Goal: Transaction & Acquisition: Purchase product/service

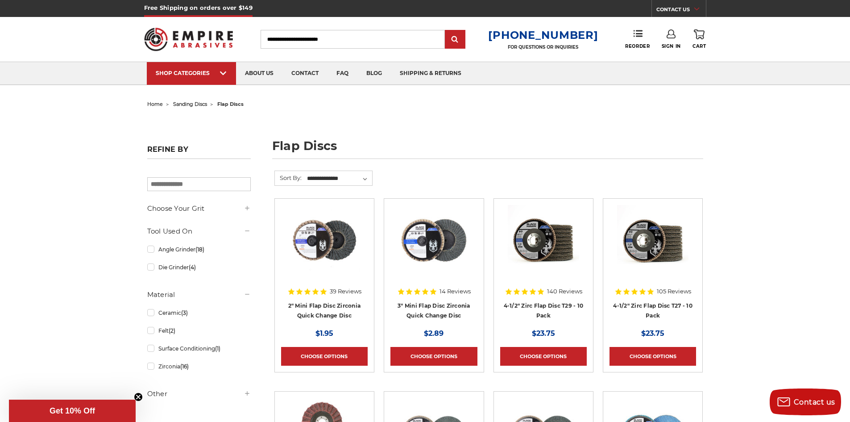
click at [154, 101] on span "home" at bounding box center [155, 104] width 16 height 6
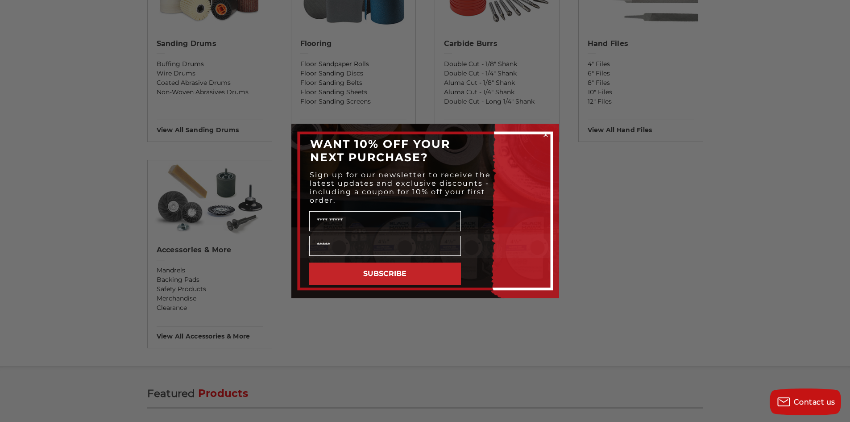
scroll to position [759, 0]
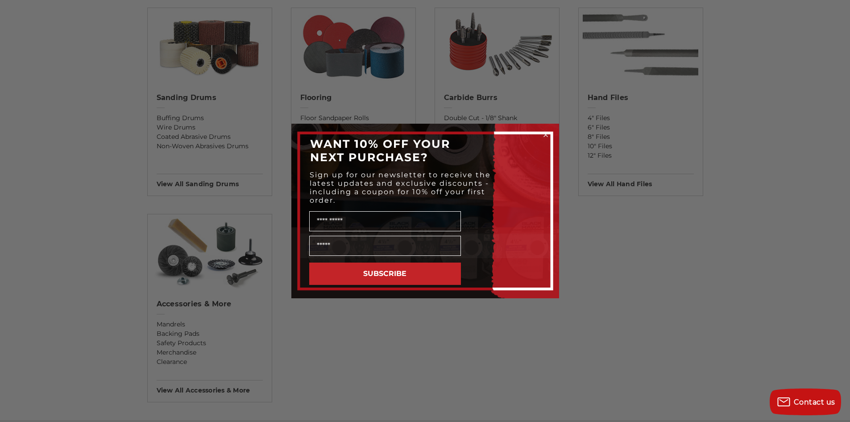
click at [545, 132] on circle "Close dialog" at bounding box center [545, 135] width 8 height 8
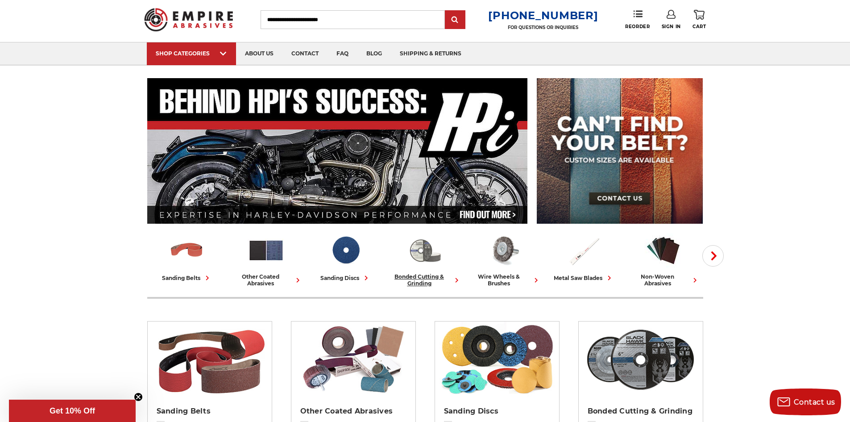
scroll to position [0, 0]
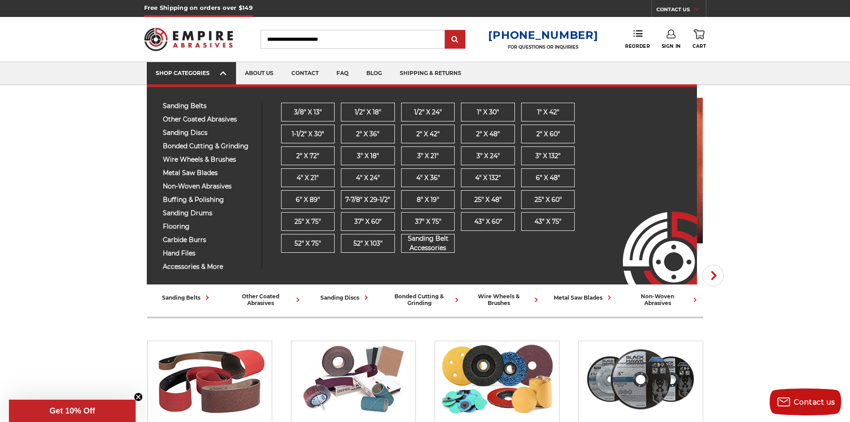
click at [222, 76] on icon at bounding box center [223, 73] width 6 height 10
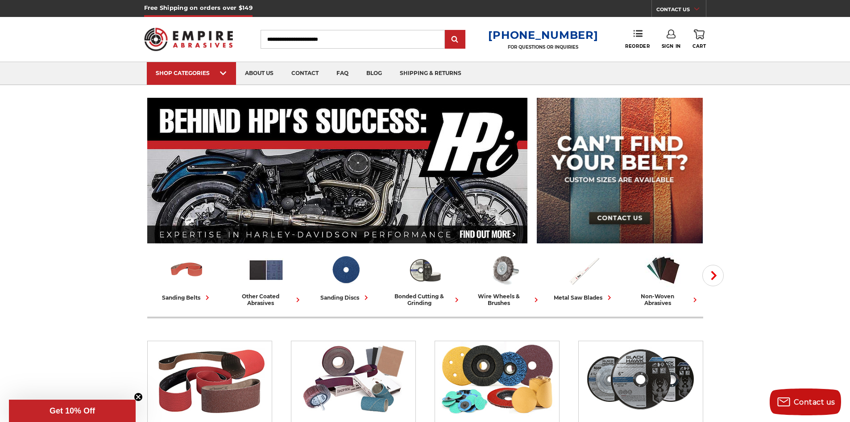
click at [293, 39] on input "Search" at bounding box center [353, 39] width 184 height 19
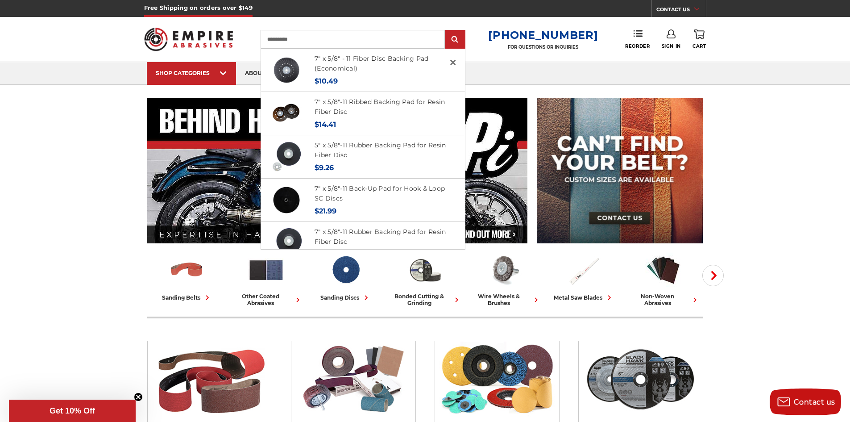
type input "**********"
click at [446, 31] on input "submit" at bounding box center [455, 40] width 18 height 18
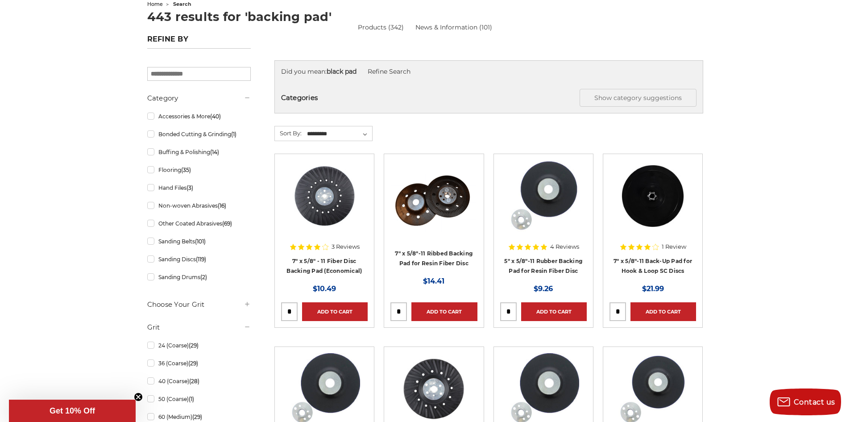
scroll to position [89, 0]
